Goal: Task Accomplishment & Management: Complete application form

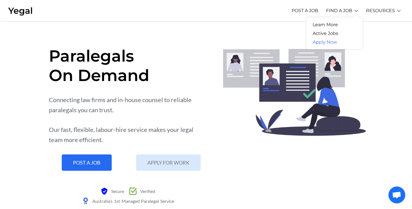
click at [334, 40] on link "Apply Now" at bounding box center [325, 42] width 37 height 9
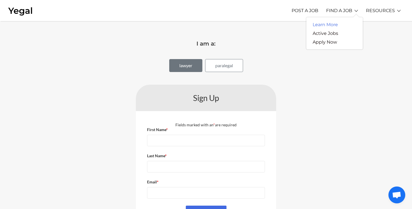
click at [334, 25] on link "Learn More" at bounding box center [326, 24] width 38 height 9
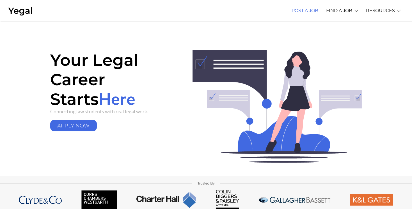
click at [315, 12] on link "POST A JOB" at bounding box center [305, 10] width 27 height 15
